Goal: Register for event/course

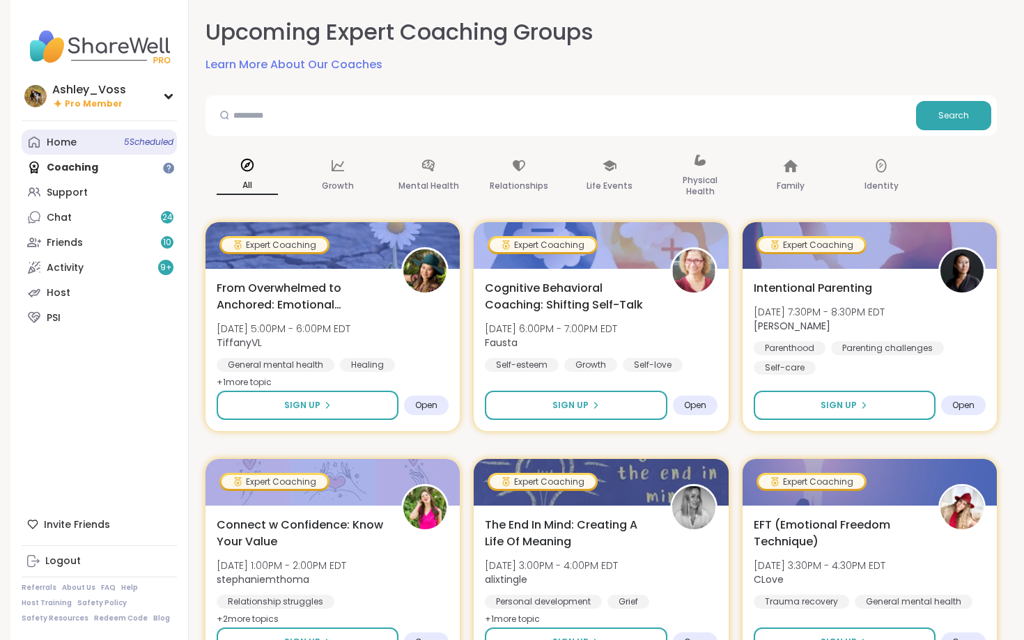
click at [123, 132] on link "Home 5 Scheduled" at bounding box center [99, 142] width 155 height 25
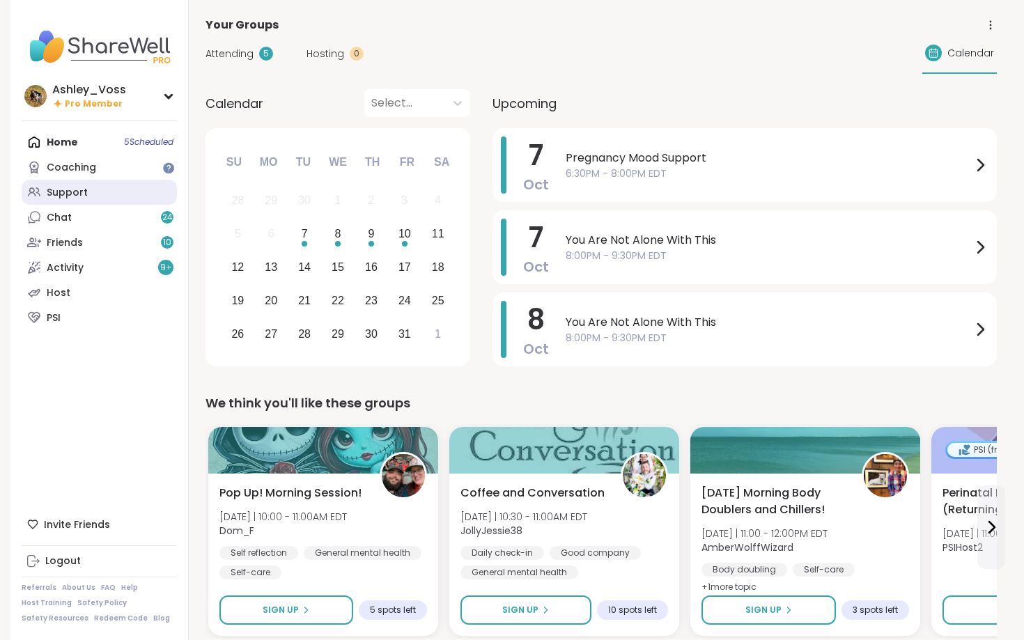
click at [107, 192] on link "Support" at bounding box center [99, 192] width 155 height 25
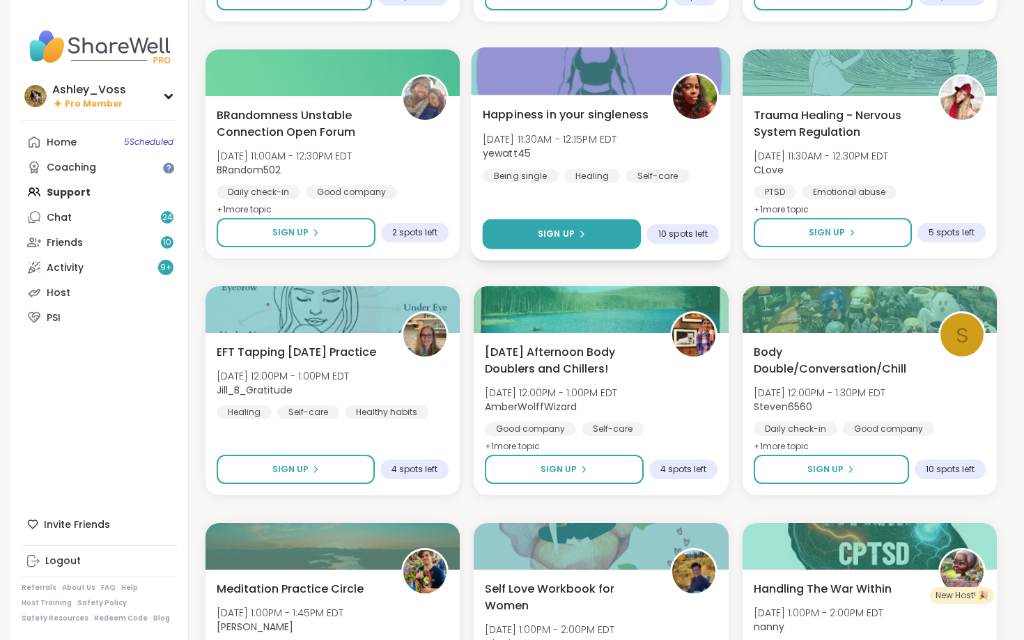
scroll to position [858, 0]
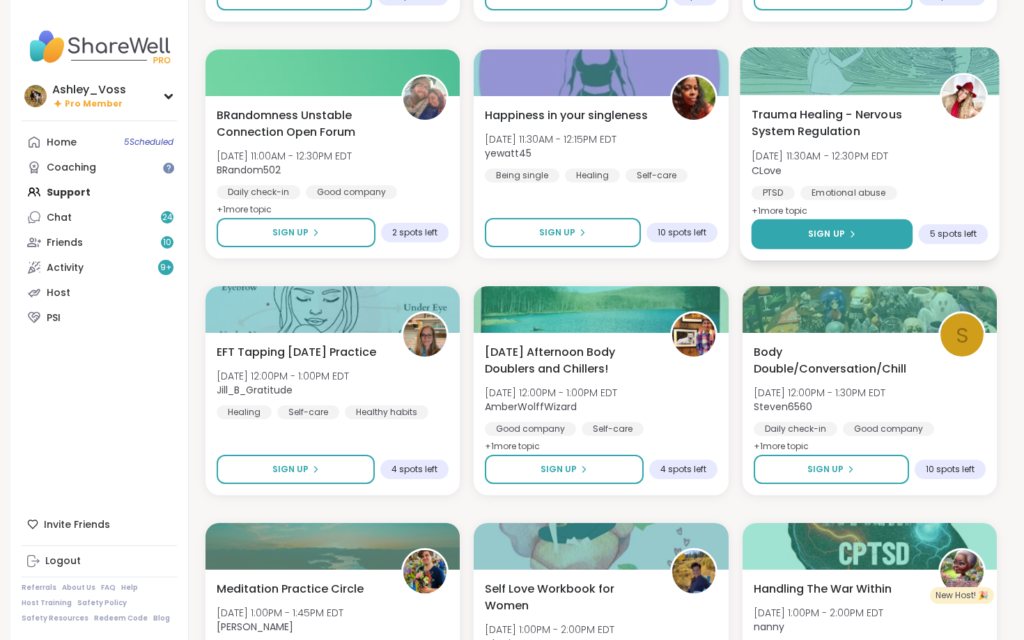
click at [874, 237] on button "Sign Up" at bounding box center [832, 234] width 162 height 30
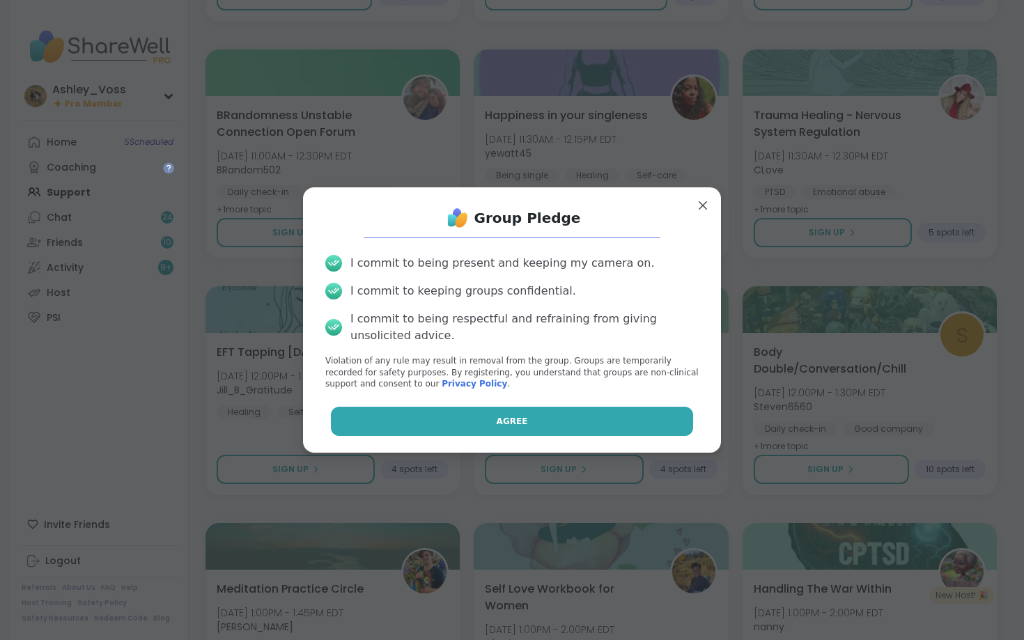
click at [497, 415] on button "Agree" at bounding box center [512, 421] width 363 height 29
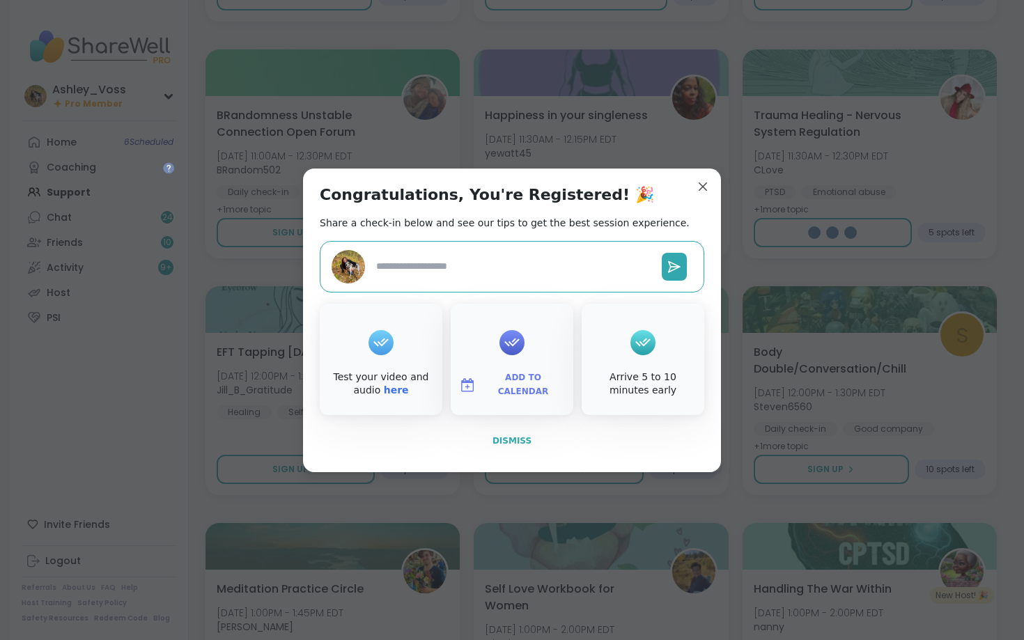
type textarea "*"
click at [521, 449] on button "Dismiss" at bounding box center [512, 440] width 385 height 29
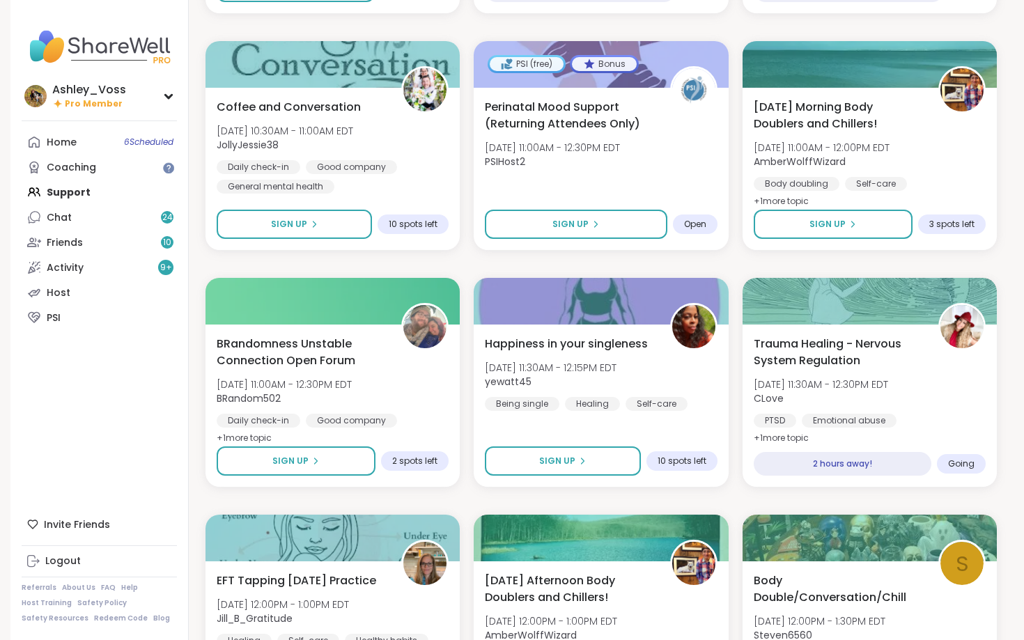
scroll to position [637, 0]
